Goal: Navigation & Orientation: Find specific page/section

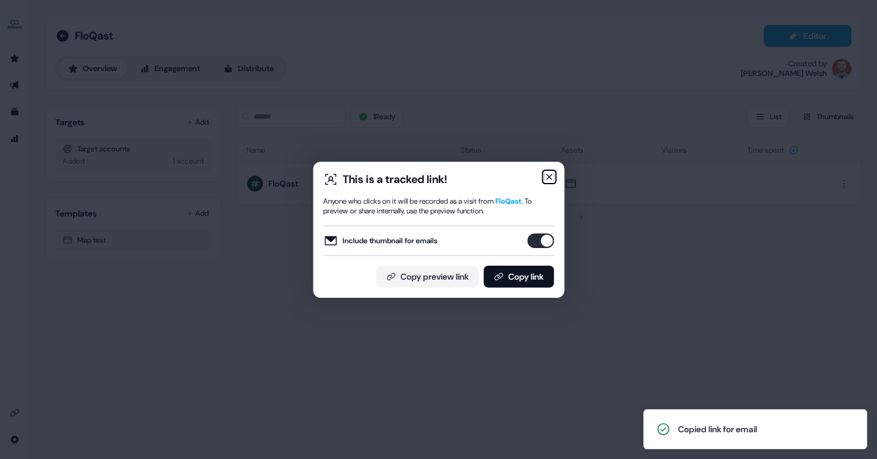
click at [548, 178] on icon "button" at bounding box center [549, 177] width 10 height 10
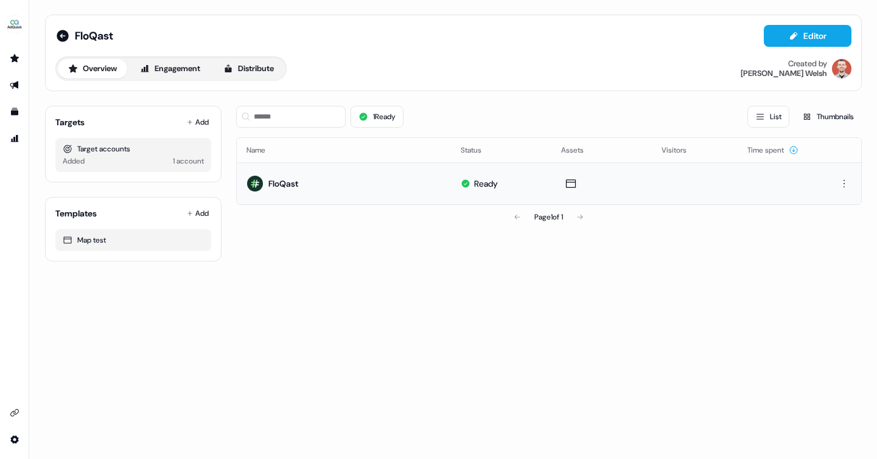
click at [280, 181] on div "FloQast" at bounding box center [283, 184] width 30 height 12
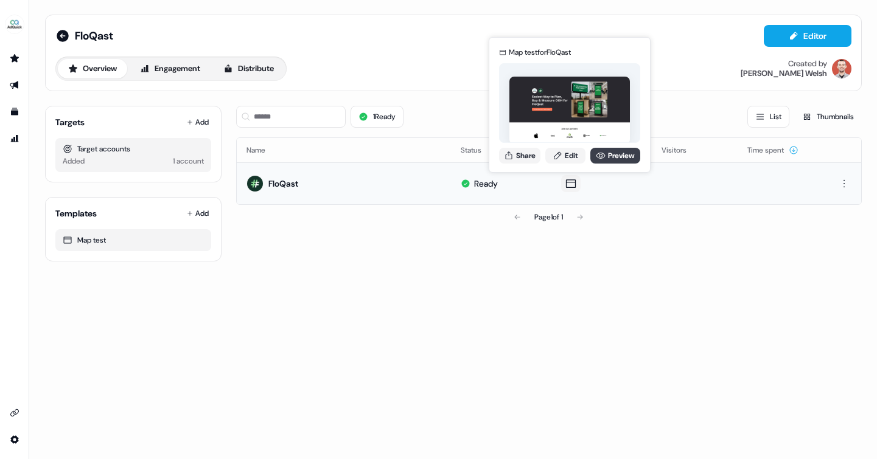
click at [624, 155] on link "Preview" at bounding box center [615, 156] width 50 height 16
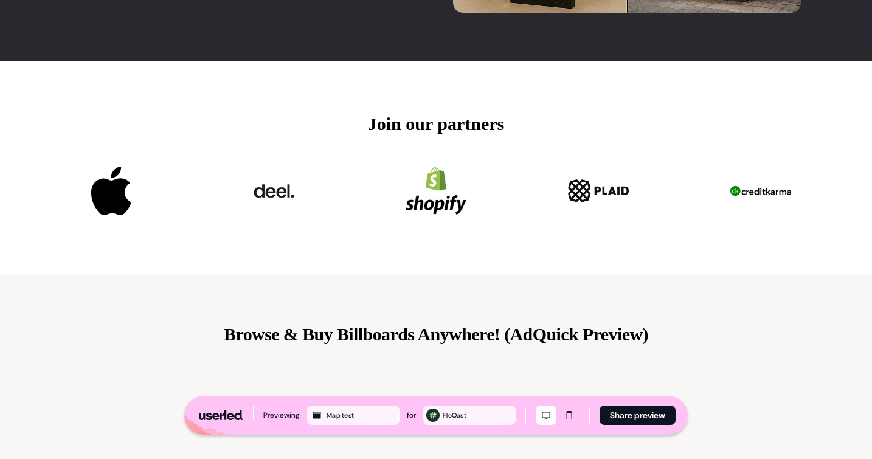
scroll to position [403, 0]
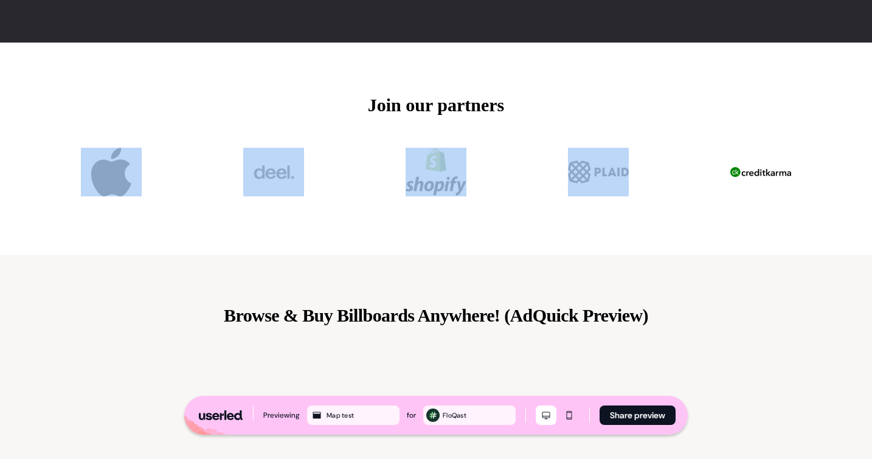
drag, startPoint x: 554, startPoint y: 243, endPoint x: 50, endPoint y: 175, distance: 508.4
click at [50, 175] on div "Join our partners" at bounding box center [436, 149] width 803 height 212
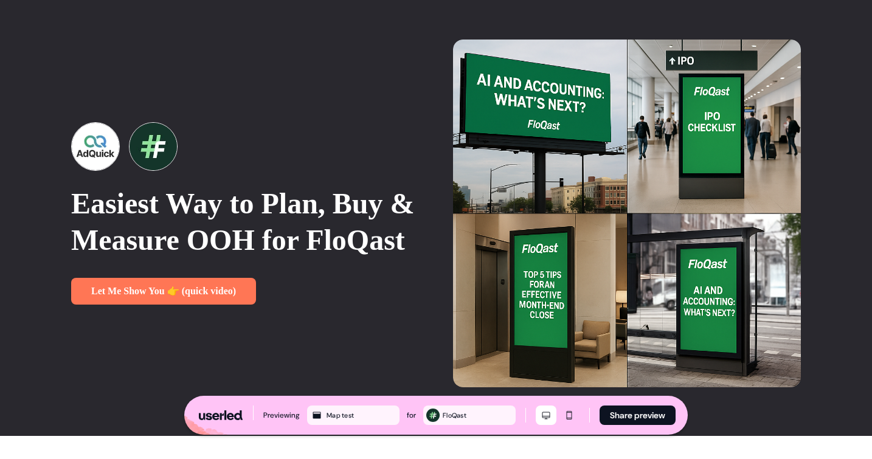
scroll to position [0, 0]
